Goal: Task Accomplishment & Management: Manage account settings

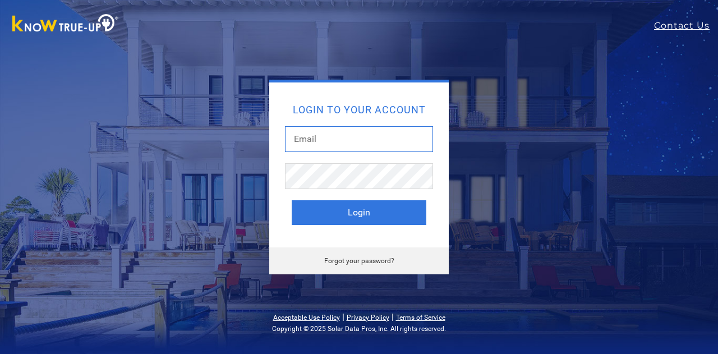
click at [356, 142] on input "text" at bounding box center [359, 139] width 148 height 26
type input "[EMAIL_ADDRESS][DOMAIN_NAME]"
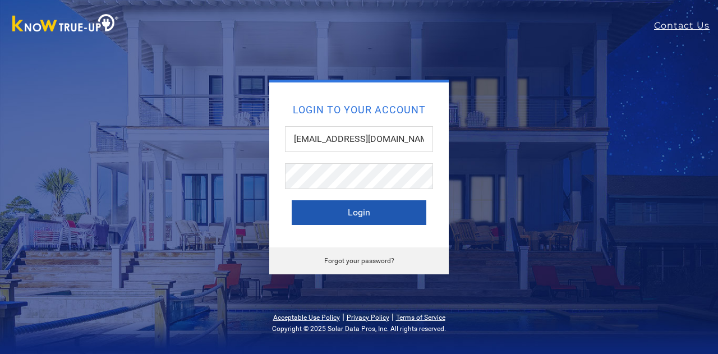
click at [362, 216] on button "Login" at bounding box center [359, 212] width 135 height 25
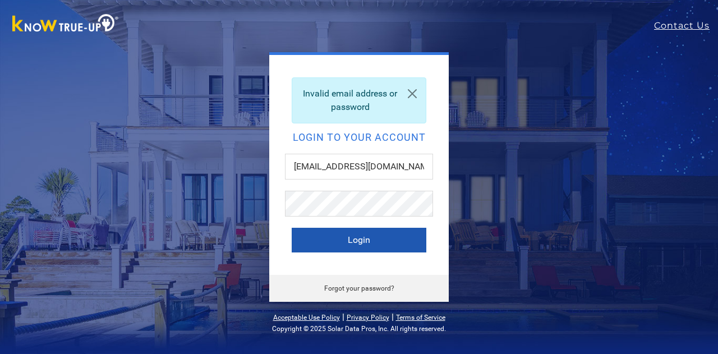
click at [359, 241] on button "Login" at bounding box center [359, 240] width 135 height 25
